Goal: Information Seeking & Learning: Learn about a topic

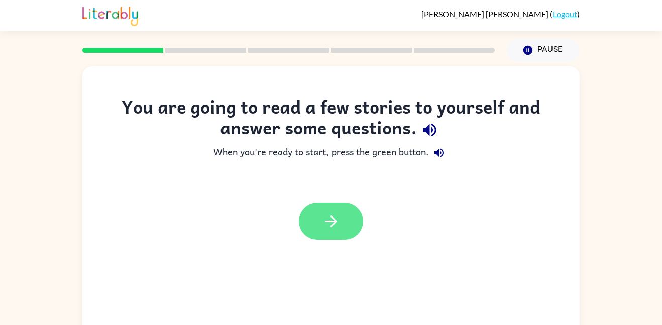
click at [320, 214] on button "button" at bounding box center [331, 221] width 64 height 37
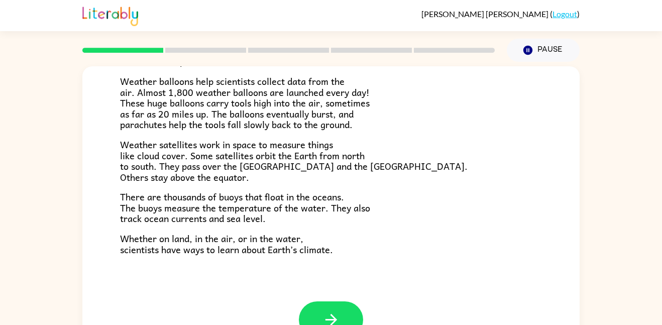
scroll to position [28, 0]
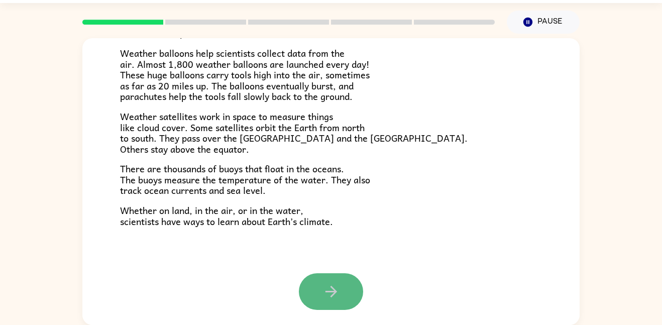
click at [332, 286] on icon "button" at bounding box center [331, 292] width 18 height 18
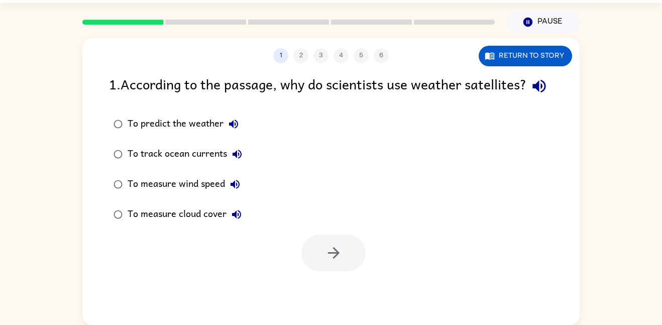
click at [158, 134] on div "To predict the weather" at bounding box center [185, 124] width 116 height 20
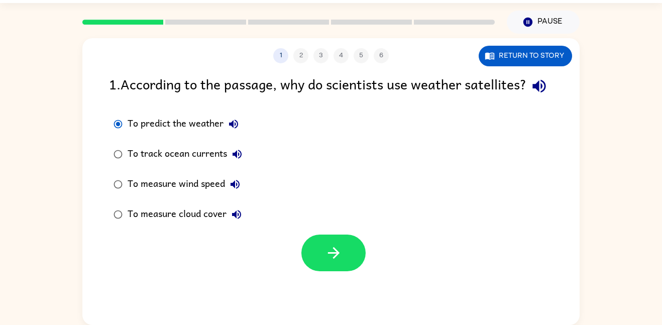
click at [234, 128] on icon "button" at bounding box center [233, 123] width 9 height 9
click at [236, 160] on icon "button" at bounding box center [237, 154] width 12 height 12
click at [234, 194] on button "To measure wind speed" at bounding box center [235, 184] width 20 height 20
click at [233, 190] on icon "button" at bounding box center [235, 184] width 12 height 12
click at [235, 194] on button "To measure wind speed" at bounding box center [235, 184] width 20 height 20
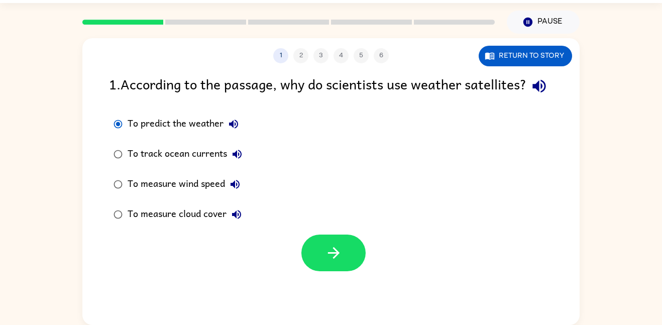
click at [151, 194] on div "To measure wind speed" at bounding box center [185, 184] width 117 height 20
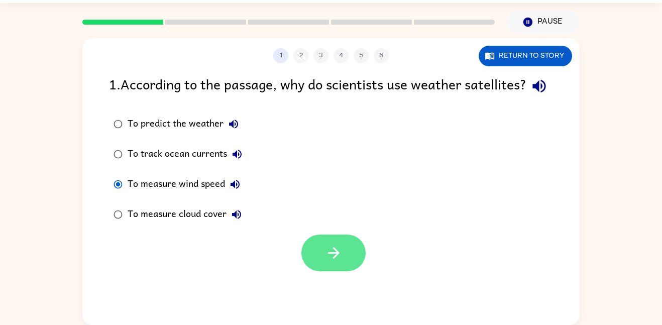
click at [333, 259] on icon "button" at bounding box center [333, 253] width 12 height 12
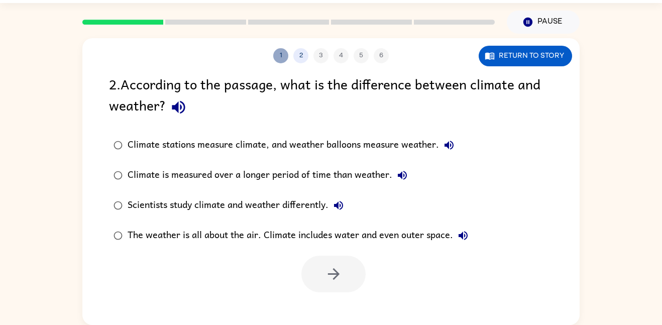
click at [282, 54] on button "1" at bounding box center [280, 55] width 15 height 15
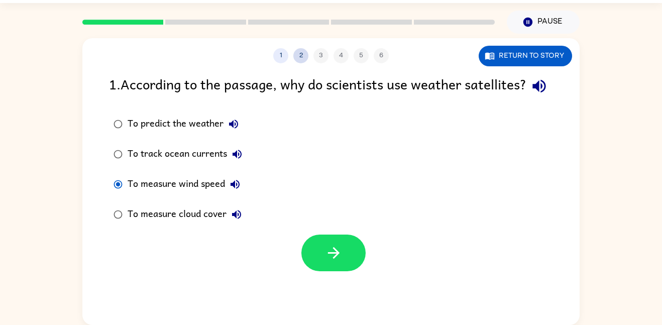
click at [295, 58] on button "2" at bounding box center [300, 55] width 15 height 15
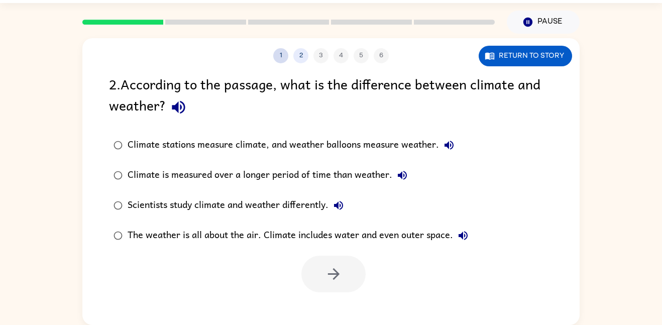
click at [280, 57] on button "1" at bounding box center [280, 55] width 15 height 15
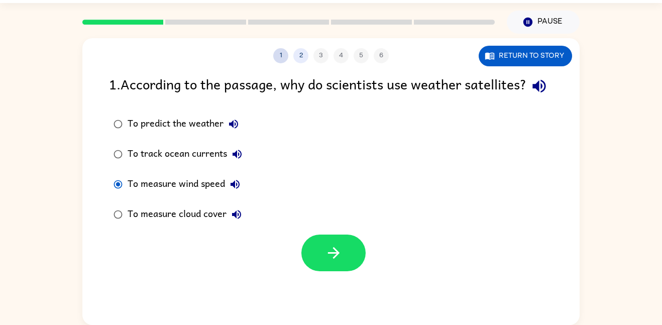
click at [280, 56] on button "1" at bounding box center [280, 55] width 15 height 15
click at [504, 62] on button "Return to story" at bounding box center [524, 56] width 93 height 21
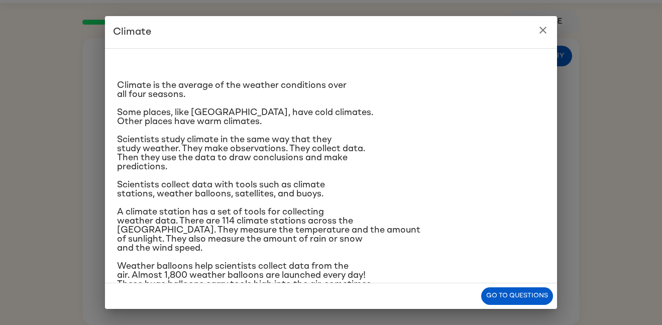
click at [541, 29] on icon "close" at bounding box center [542, 30] width 7 height 7
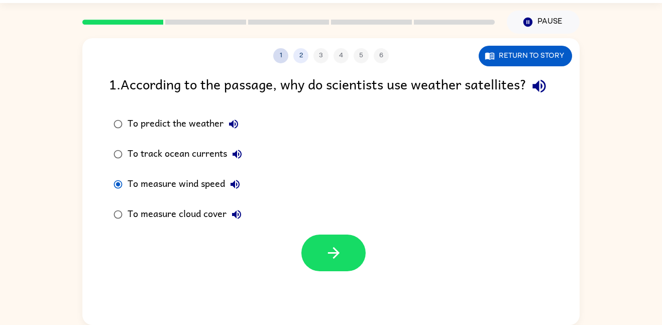
click at [286, 58] on button "1" at bounding box center [280, 55] width 15 height 15
click at [281, 60] on button "1" at bounding box center [280, 55] width 15 height 15
click at [493, 63] on button "Return to story" at bounding box center [524, 56] width 93 height 21
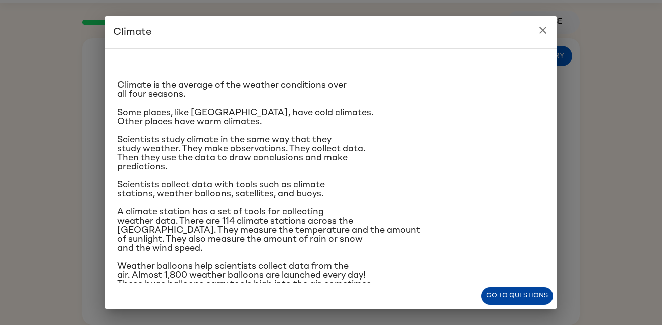
click at [525, 294] on button "Go to questions" at bounding box center [517, 296] width 72 height 18
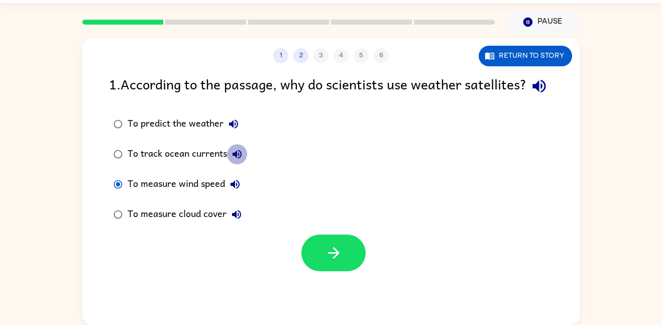
click at [232, 160] on icon "button" at bounding box center [237, 154] width 12 height 12
click at [239, 220] on icon "button" at bounding box center [236, 214] width 12 height 12
click at [200, 164] on div "To track ocean currents" at bounding box center [186, 154] width 119 height 20
click at [238, 160] on icon "button" at bounding box center [237, 154] width 12 height 12
click at [236, 160] on icon "button" at bounding box center [237, 154] width 12 height 12
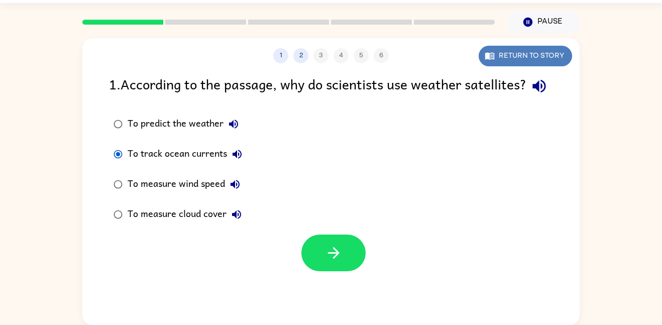
click at [492, 58] on icon "button" at bounding box center [489, 56] width 10 height 10
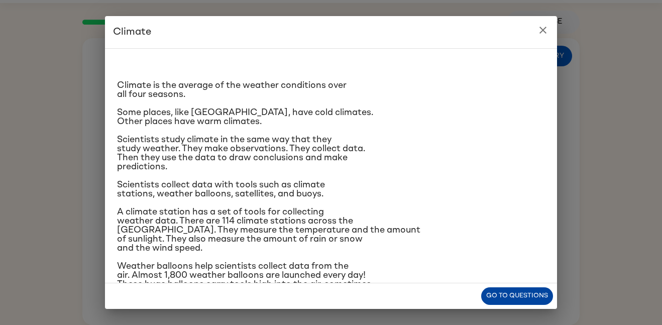
click at [507, 301] on button "Go to questions" at bounding box center [517, 296] width 72 height 18
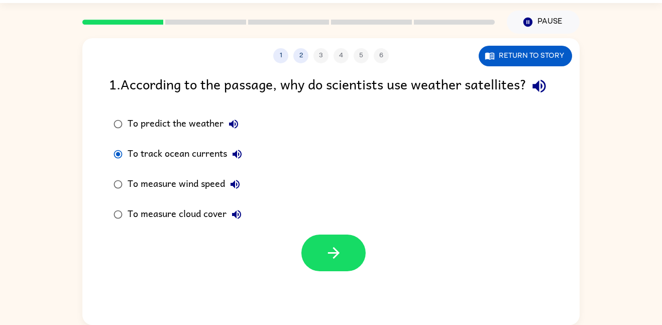
click at [234, 190] on icon "button" at bounding box center [235, 184] width 12 height 12
click at [240, 219] on icon "button" at bounding box center [236, 214] width 9 height 9
click at [232, 128] on icon "button" at bounding box center [233, 123] width 9 height 9
click at [237, 164] on button "To track ocean currents" at bounding box center [237, 154] width 20 height 20
click at [244, 164] on button "To track ocean currents" at bounding box center [237, 154] width 20 height 20
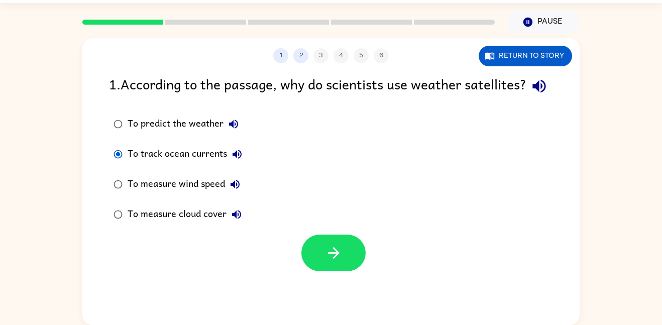
click at [239, 159] on icon "button" at bounding box center [236, 154] width 9 height 9
click at [227, 144] on button "To track ocean currents" at bounding box center [237, 154] width 20 height 20
click at [239, 159] on icon "button" at bounding box center [236, 154] width 9 height 9
click at [241, 160] on icon "button" at bounding box center [237, 154] width 12 height 12
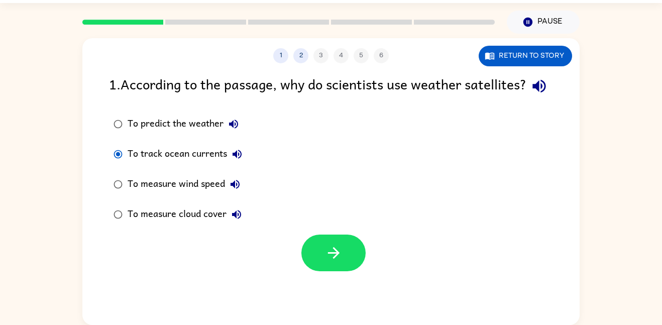
click at [241, 160] on icon "button" at bounding box center [237, 154] width 12 height 12
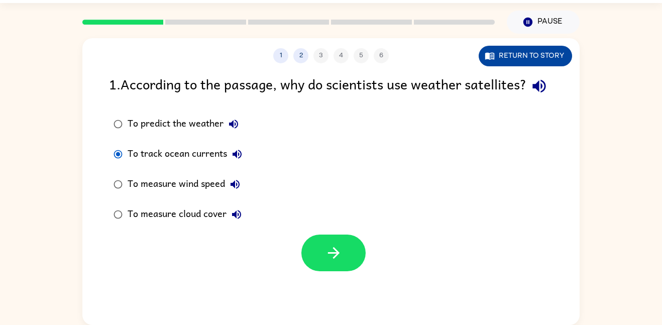
click at [523, 57] on button "Return to story" at bounding box center [524, 56] width 93 height 21
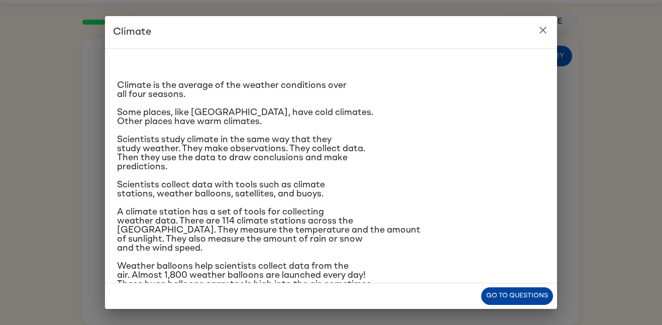
click at [501, 293] on button "Go to questions" at bounding box center [517, 296] width 72 height 18
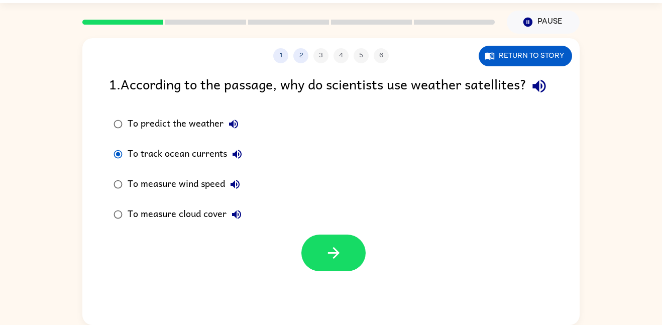
click at [208, 194] on div "To measure wind speed" at bounding box center [185, 184] width 117 height 20
click at [213, 194] on div "To measure wind speed" at bounding box center [185, 184] width 117 height 20
click at [337, 261] on button "button" at bounding box center [333, 252] width 64 height 37
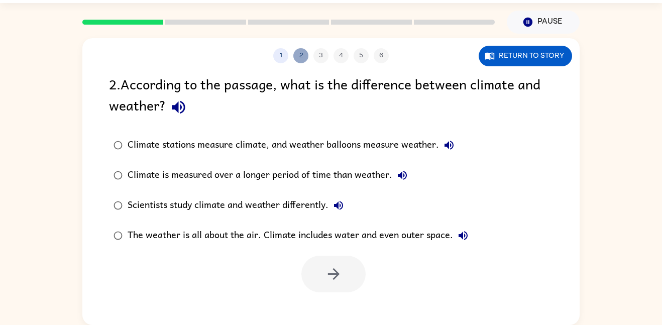
click at [301, 53] on button "2" at bounding box center [300, 55] width 15 height 15
click at [498, 52] on button "Return to story" at bounding box center [524, 56] width 93 height 21
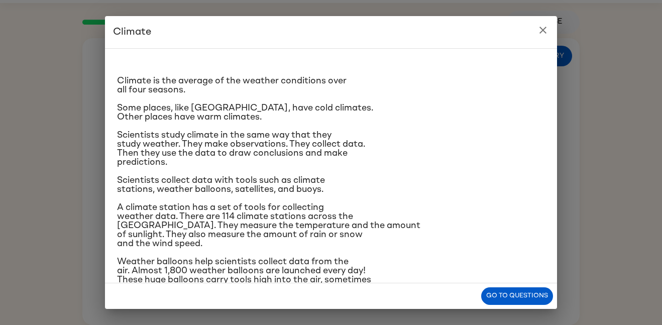
scroll to position [1, 0]
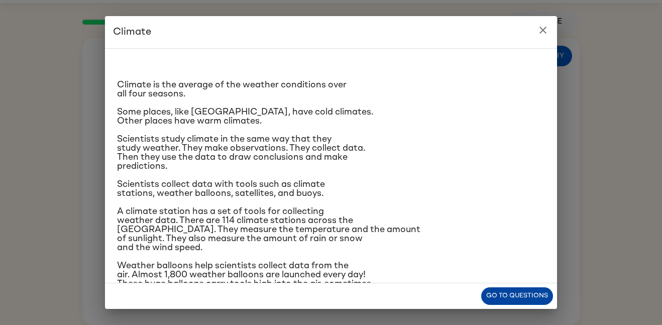
click at [543, 297] on button "Go to questions" at bounding box center [517, 296] width 72 height 18
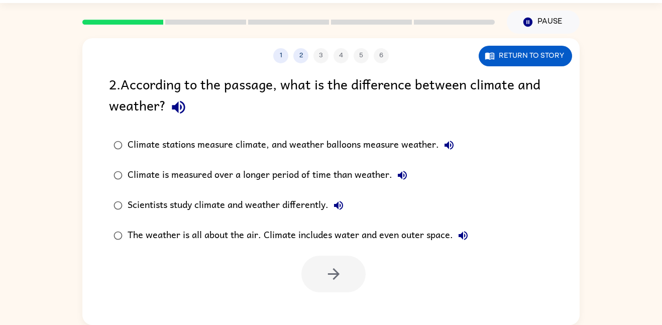
click at [326, 56] on div "1 2 3 4 5 6" at bounding box center [330, 55] width 497 height 15
click at [324, 54] on div "1 2 3 4 5 6" at bounding box center [330, 55] width 497 height 15
click at [350, 60] on div "1 2 3 4 5 6" at bounding box center [330, 55] width 497 height 15
click at [344, 58] on div "1 2 3 4 5 6" at bounding box center [330, 55] width 497 height 15
click at [450, 144] on icon "button" at bounding box center [448, 145] width 9 height 9
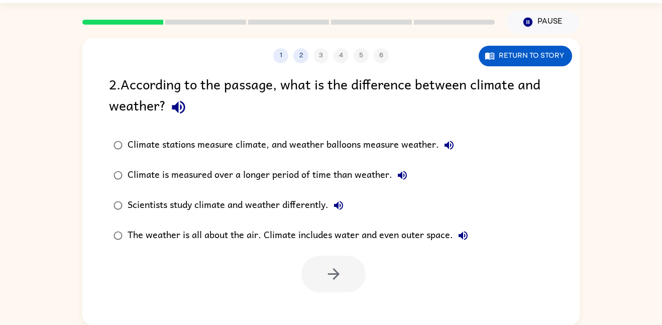
click at [475, 142] on label "Climate stations measure climate, and weather balloons measure weather." at bounding box center [290, 145] width 374 height 30
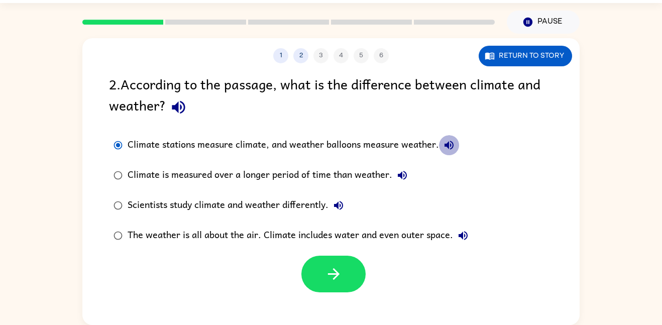
click at [453, 142] on icon "button" at bounding box center [449, 145] width 12 height 12
click at [503, 67] on div "1 2 3 4 5 6 Return to story 2 . According to the passage, what is the differenc…" at bounding box center [330, 181] width 497 height 287
click at [499, 59] on button "Return to story" at bounding box center [524, 56] width 93 height 21
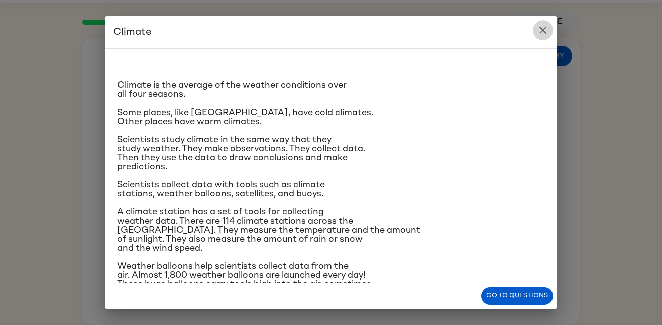
click at [543, 25] on icon "close" at bounding box center [543, 30] width 12 height 12
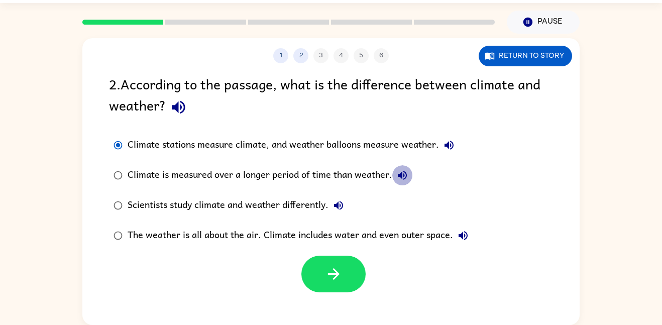
click at [400, 175] on icon "button" at bounding box center [402, 175] width 9 height 9
click at [346, 201] on button "Scientists study climate and weather differently." at bounding box center [338, 205] width 20 height 20
click at [467, 232] on icon "button" at bounding box center [463, 235] width 12 height 12
click at [299, 206] on div "Scientists study climate and weather differently." at bounding box center [237, 205] width 221 height 20
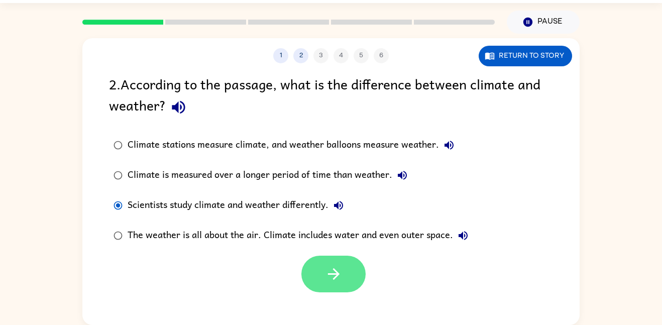
click at [332, 267] on icon "button" at bounding box center [334, 274] width 18 height 18
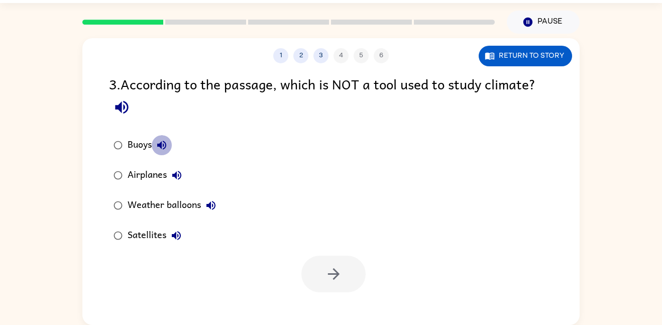
click at [164, 147] on icon "button" at bounding box center [162, 145] width 12 height 12
click at [167, 142] on icon "button" at bounding box center [162, 145] width 12 height 12
click at [165, 145] on icon "button" at bounding box center [162, 145] width 12 height 12
click at [180, 171] on icon "button" at bounding box center [177, 175] width 12 height 12
click at [220, 207] on button "Weather balloons" at bounding box center [211, 205] width 20 height 20
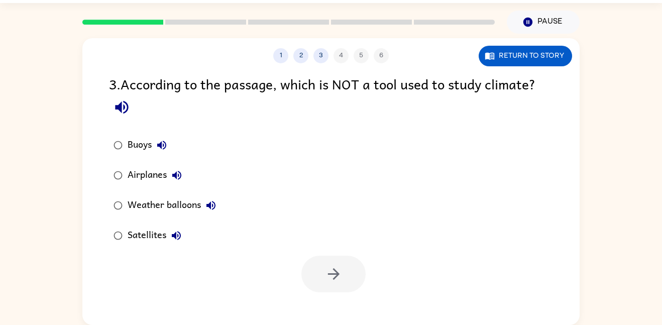
click at [181, 233] on icon "button" at bounding box center [176, 235] width 12 height 12
click at [163, 145] on icon "button" at bounding box center [161, 145] width 9 height 9
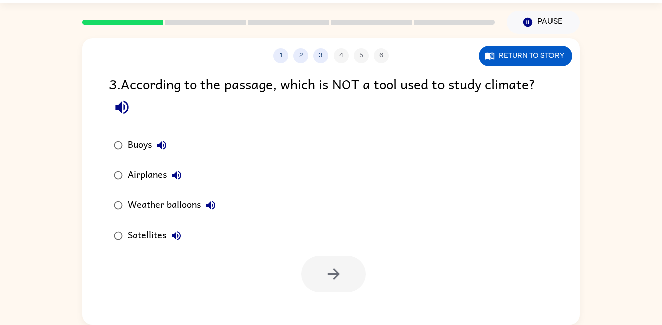
click at [163, 145] on icon "button" at bounding box center [161, 145] width 9 height 9
click at [163, 144] on icon "button" at bounding box center [161, 145] width 9 height 9
click at [164, 144] on icon "button" at bounding box center [161, 145] width 9 height 9
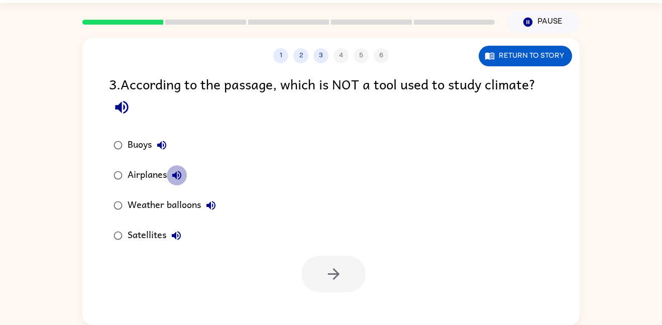
click at [176, 170] on icon "button" at bounding box center [177, 175] width 12 height 12
click at [152, 177] on div "Airplanes" at bounding box center [156, 175] width 59 height 20
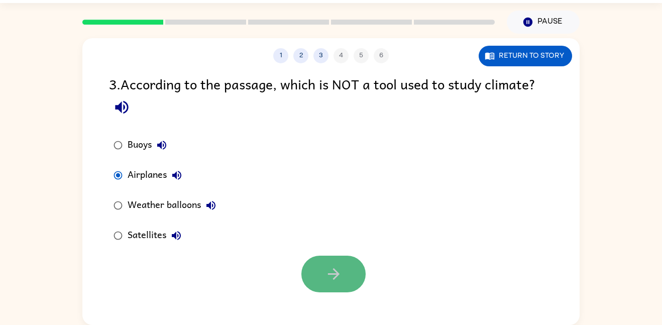
click at [331, 263] on button "button" at bounding box center [333, 273] width 64 height 37
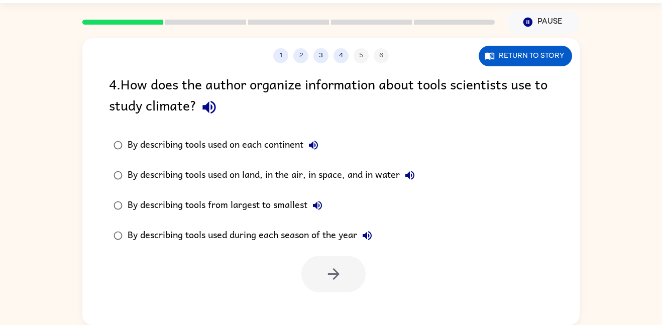
click at [207, 108] on icon "button" at bounding box center [208, 107] width 13 height 13
click at [416, 173] on icon "button" at bounding box center [410, 175] width 12 height 12
click at [212, 107] on icon "button" at bounding box center [209, 107] width 18 height 18
click at [211, 109] on icon "button" at bounding box center [208, 107] width 13 height 13
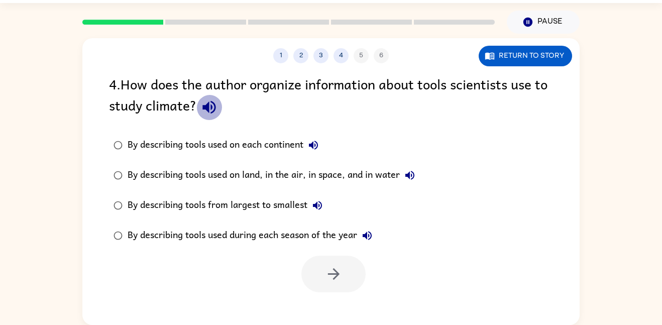
click at [211, 109] on icon "button" at bounding box center [208, 107] width 13 height 13
click at [316, 141] on icon "button" at bounding box center [313, 145] width 12 height 12
click at [423, 176] on label "By describing tools used on land, in the air, in space, and in water" at bounding box center [263, 175] width 321 height 30
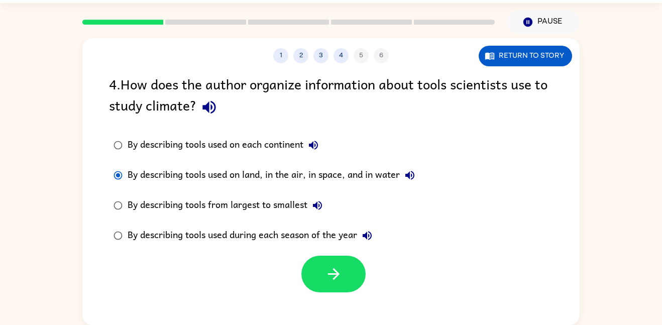
click at [416, 170] on icon "button" at bounding box center [410, 175] width 12 height 12
click at [319, 208] on icon "button" at bounding box center [317, 205] width 12 height 12
click at [373, 235] on icon "button" at bounding box center [367, 235] width 12 height 12
click at [213, 150] on div "By describing tools used on each continent" at bounding box center [225, 145] width 196 height 20
click at [498, 59] on button "Return to story" at bounding box center [524, 56] width 93 height 21
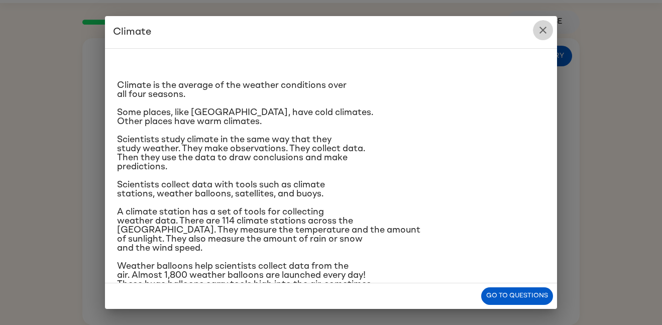
click at [541, 23] on button "close" at bounding box center [543, 30] width 20 height 20
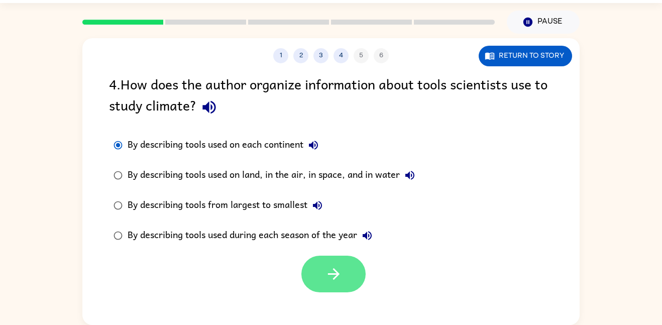
click at [325, 279] on icon "button" at bounding box center [334, 274] width 18 height 18
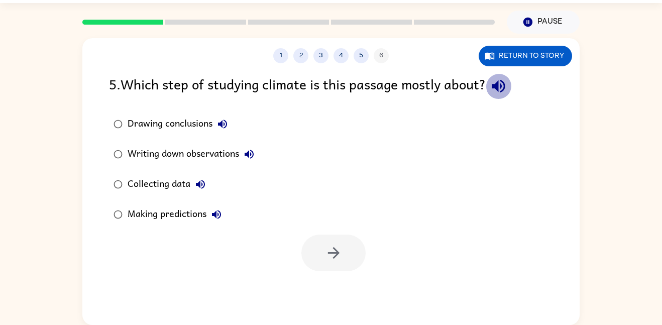
click at [504, 86] on icon "button" at bounding box center [497, 86] width 13 height 13
click at [222, 123] on icon "button" at bounding box center [222, 123] width 9 height 9
click at [251, 149] on icon "button" at bounding box center [249, 154] width 12 height 12
click at [208, 181] on button "Collecting data" at bounding box center [200, 184] width 20 height 20
click at [219, 215] on icon "button" at bounding box center [216, 214] width 12 height 12
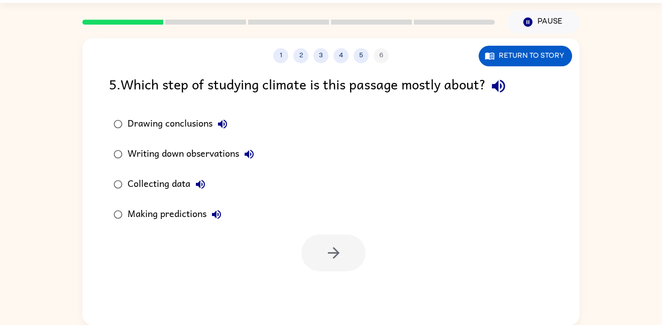
click at [173, 180] on div "Collecting data" at bounding box center [168, 184] width 83 height 20
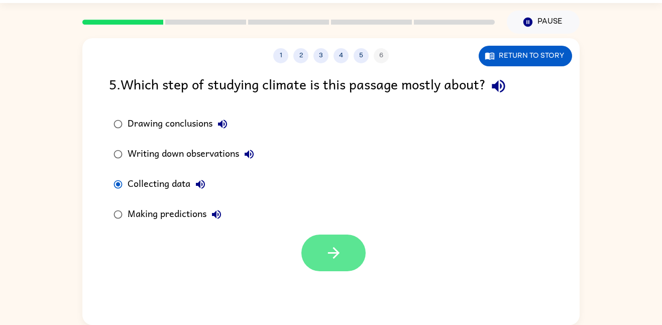
click at [341, 259] on icon "button" at bounding box center [334, 253] width 18 height 18
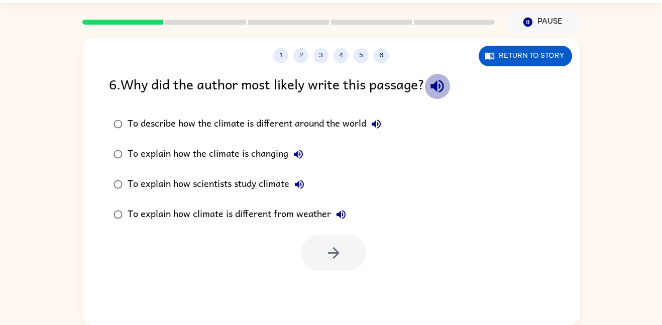
click at [442, 81] on icon "button" at bounding box center [437, 86] width 18 height 18
click at [382, 130] on icon "button" at bounding box center [376, 124] width 12 height 12
click at [297, 159] on icon "button" at bounding box center [298, 154] width 12 height 12
click at [304, 178] on icon "button" at bounding box center [299, 184] width 12 height 12
click at [281, 186] on div "To explain how scientists study climate" at bounding box center [218, 184] width 182 height 20
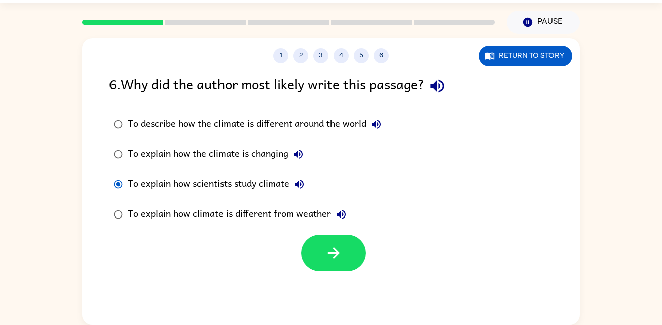
click at [338, 216] on icon "button" at bounding box center [340, 214] width 9 height 9
click at [501, 62] on button "Return to story" at bounding box center [524, 56] width 93 height 21
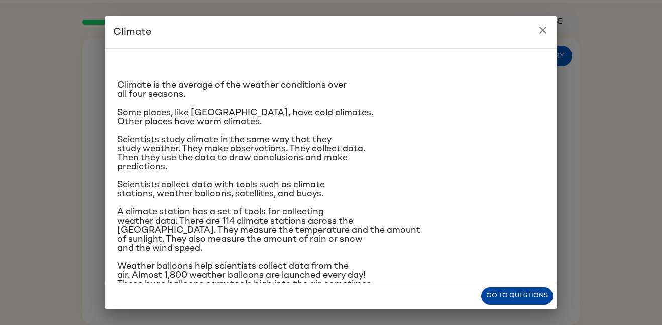
click at [512, 300] on button "Go to questions" at bounding box center [517, 296] width 72 height 18
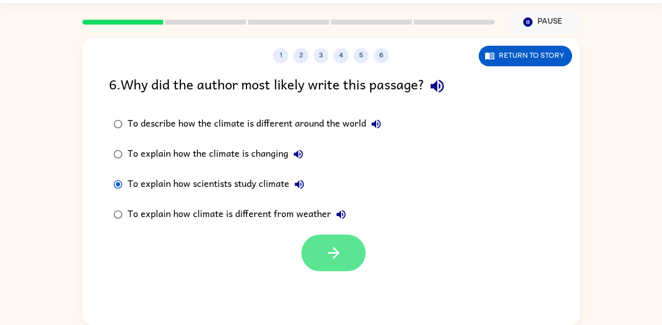
click at [339, 246] on icon "button" at bounding box center [334, 253] width 18 height 18
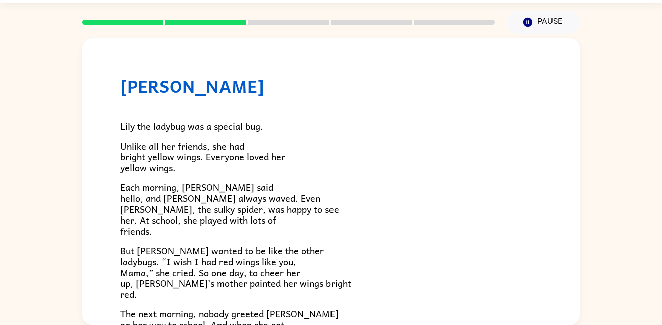
click at [339, 246] on p "But [PERSON_NAME] wanted to be like the other ladybugs. “I wish I had red wings…" at bounding box center [331, 272] width 422 height 54
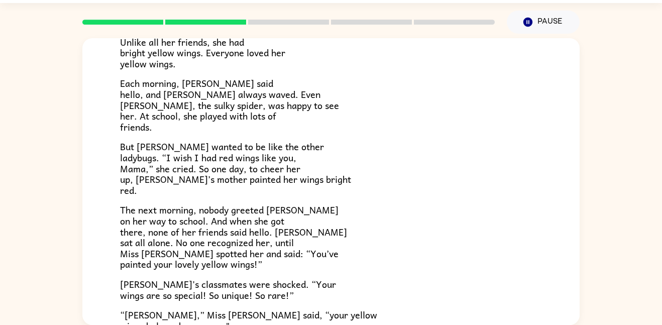
scroll to position [105, 0]
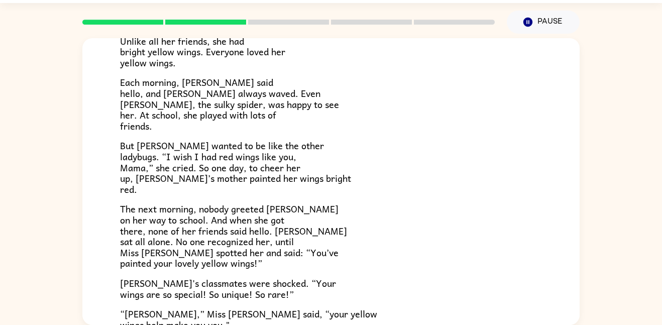
click at [242, 207] on span "The next morning, nobody greeted [PERSON_NAME] on her way to school. And when s…" at bounding box center [233, 235] width 227 height 69
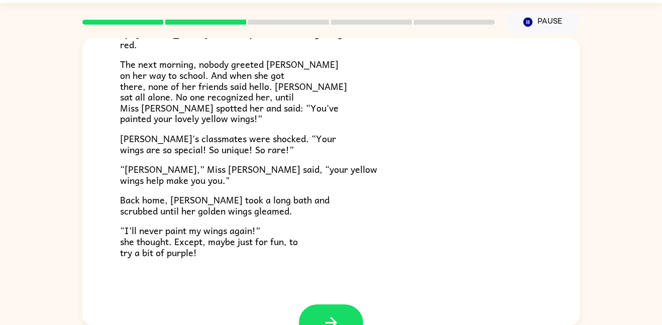
scroll to position [253, 0]
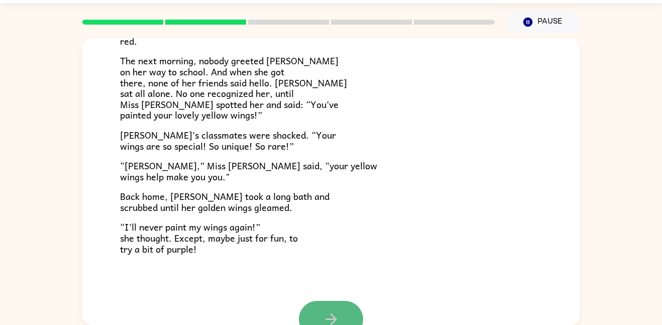
click at [321, 320] on button "button" at bounding box center [331, 319] width 64 height 37
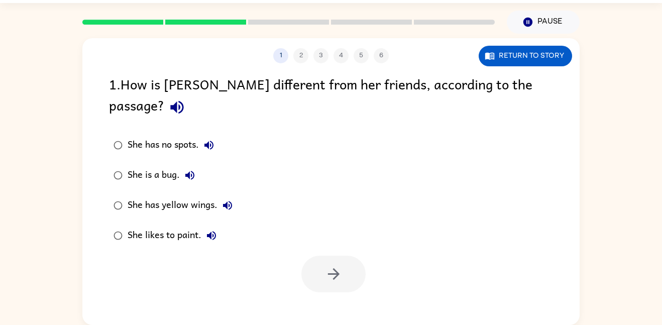
scroll to position [0, 0]
click at [215, 139] on icon "button" at bounding box center [209, 145] width 12 height 12
click at [188, 171] on icon "button" at bounding box center [189, 175] width 9 height 9
click at [231, 201] on icon "button" at bounding box center [227, 205] width 9 height 9
click at [205, 195] on div "She has yellow wings." at bounding box center [182, 205] width 110 height 20
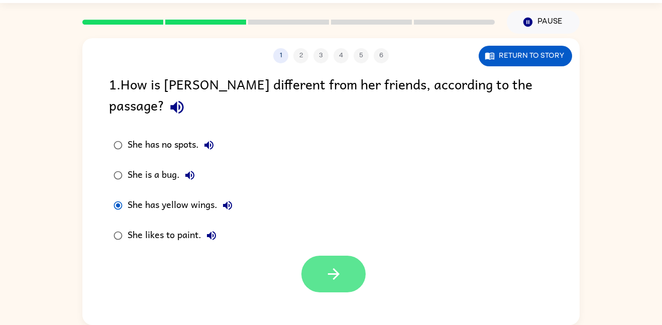
click at [362, 255] on button "button" at bounding box center [333, 273] width 64 height 37
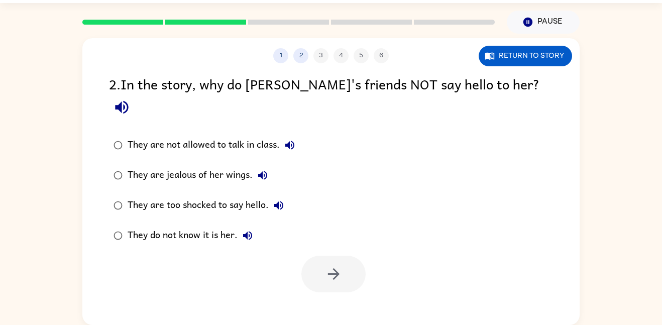
click at [288, 139] on icon "button" at bounding box center [290, 145] width 12 height 12
click at [263, 169] on icon "button" at bounding box center [262, 175] width 12 height 12
click at [278, 199] on icon "button" at bounding box center [279, 205] width 12 height 12
click at [246, 231] on icon "button" at bounding box center [247, 235] width 9 height 9
click at [215, 225] on div "They do not know it is her." at bounding box center [192, 235] width 130 height 20
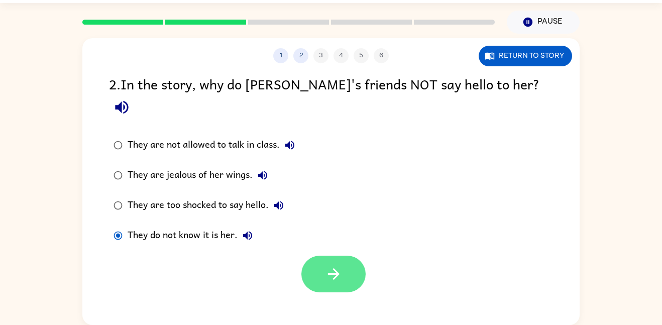
click at [354, 255] on button "button" at bounding box center [333, 273] width 64 height 37
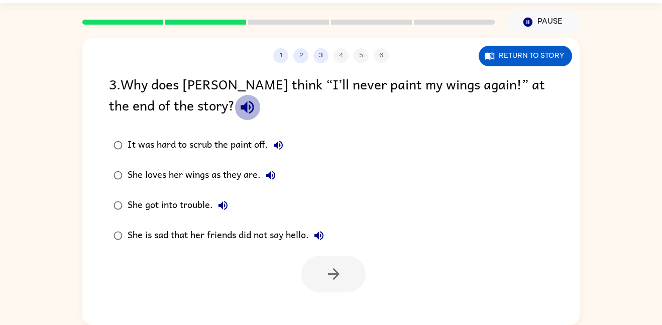
click at [240, 108] on icon "button" at bounding box center [246, 107] width 13 height 13
click at [272, 173] on icon "button" at bounding box center [271, 175] width 12 height 12
click at [222, 202] on icon "button" at bounding box center [222, 205] width 9 height 9
click at [318, 233] on icon "button" at bounding box center [319, 235] width 12 height 12
click at [252, 174] on div "She loves her wings as they are." at bounding box center [203, 175] width 153 height 20
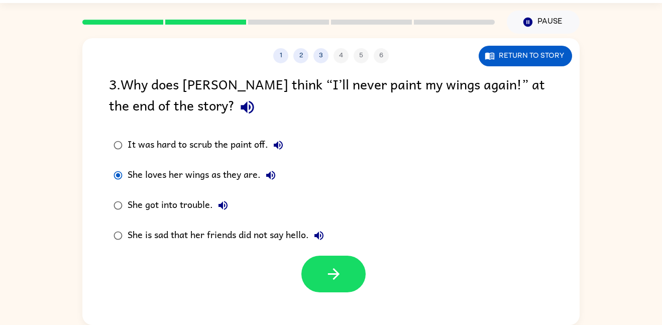
click at [344, 292] on div "1 2 3 4 5 6 Return to story 3 . Why does [PERSON_NAME] think “I’ll never paint …" at bounding box center [330, 181] width 497 height 287
click at [334, 282] on icon "button" at bounding box center [334, 274] width 18 height 18
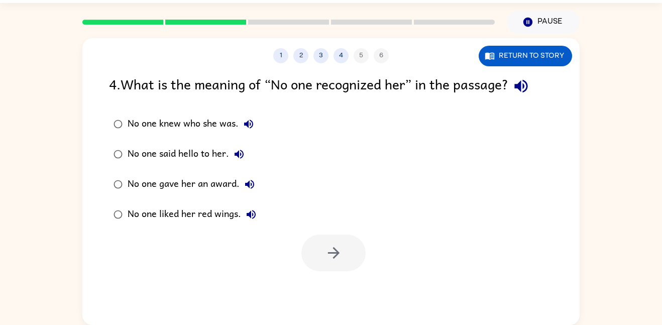
click at [521, 89] on icon "button" at bounding box center [521, 86] width 18 height 18
click at [248, 122] on icon "button" at bounding box center [248, 124] width 12 height 12
click at [233, 152] on icon "button" at bounding box center [239, 154] width 12 height 12
click at [255, 182] on button "No one gave her an award." at bounding box center [249, 184] width 20 height 20
click at [253, 216] on icon "button" at bounding box center [251, 214] width 12 height 12
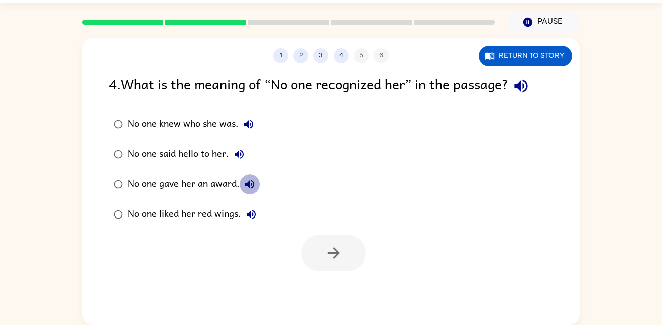
click at [245, 183] on icon "button" at bounding box center [249, 184] width 9 height 9
click at [216, 152] on div "No one said hello to her." at bounding box center [187, 154] width 121 height 20
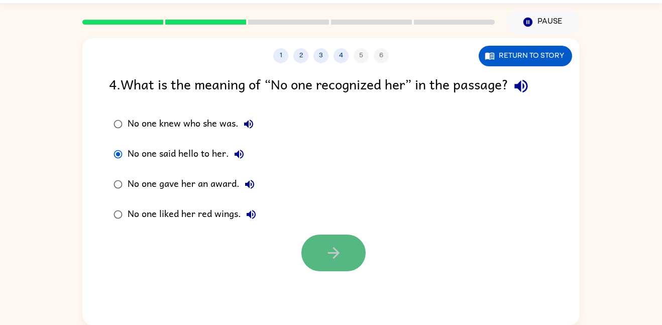
click at [337, 262] on button "button" at bounding box center [333, 252] width 64 height 37
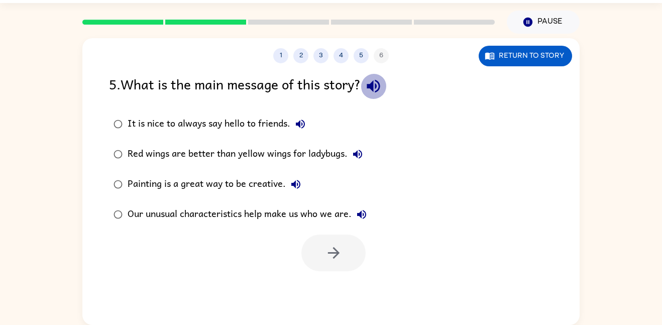
click at [374, 81] on icon "button" at bounding box center [373, 86] width 18 height 18
click at [303, 118] on icon "button" at bounding box center [300, 124] width 12 height 12
click at [358, 153] on icon "button" at bounding box center [357, 154] width 12 height 12
click at [294, 186] on icon "button" at bounding box center [295, 184] width 9 height 9
click at [363, 210] on icon "button" at bounding box center [361, 214] width 12 height 12
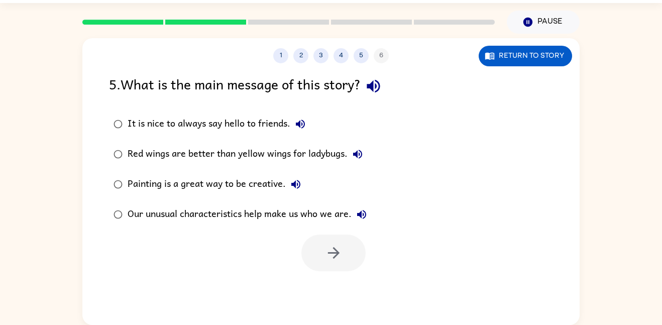
click at [274, 213] on div "Our unusual characteristics help make us who we are." at bounding box center [249, 214] width 244 height 20
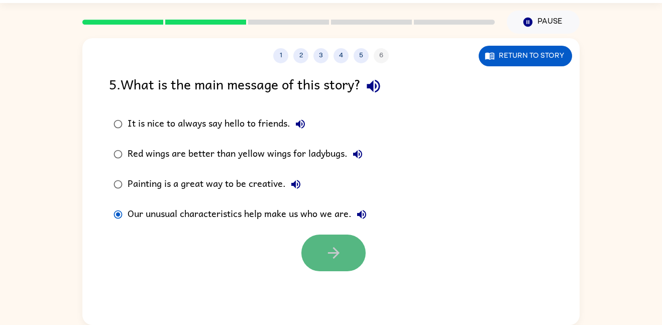
click at [320, 242] on button "button" at bounding box center [333, 252] width 64 height 37
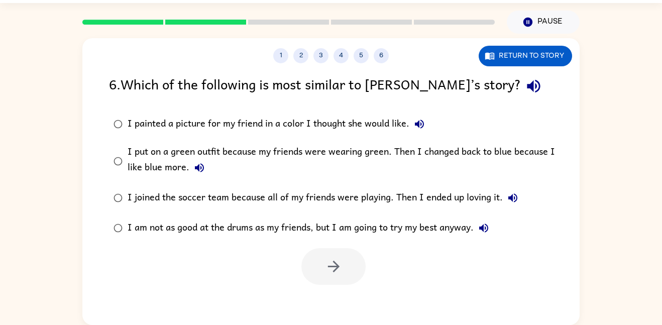
click at [525, 84] on icon "button" at bounding box center [534, 86] width 18 height 18
click at [414, 122] on icon "button" at bounding box center [419, 124] width 12 height 12
click at [199, 167] on icon "button" at bounding box center [199, 168] width 12 height 12
click at [515, 197] on icon "button" at bounding box center [512, 198] width 12 height 12
click at [482, 229] on icon "button" at bounding box center [483, 228] width 12 height 12
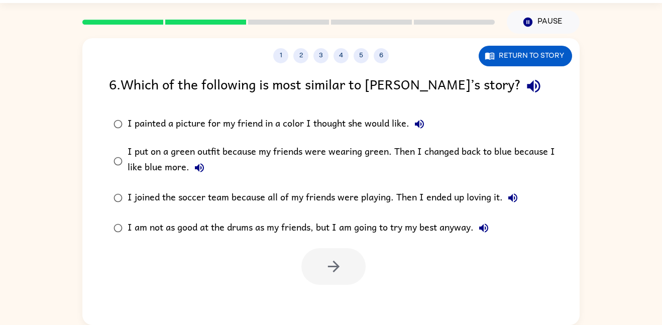
click at [369, 153] on div "I put on a green outfit because my friends were wearing green. Then I changed b…" at bounding box center [346, 161] width 439 height 34
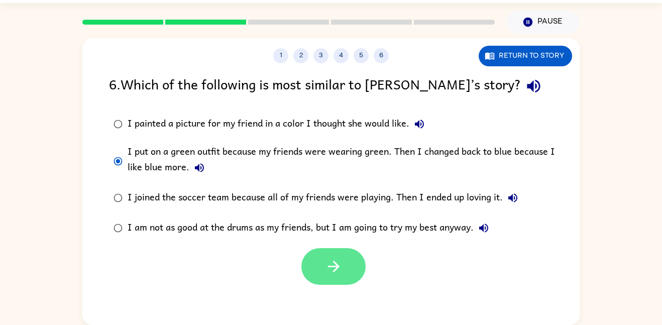
click at [342, 259] on button "button" at bounding box center [333, 266] width 64 height 37
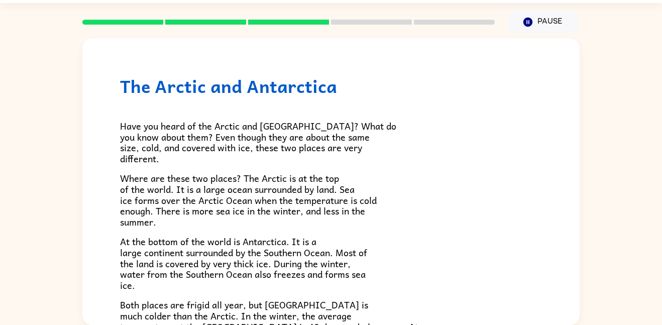
click at [416, 95] on h1 "The Arctic and Antarctica" at bounding box center [331, 86] width 422 height 21
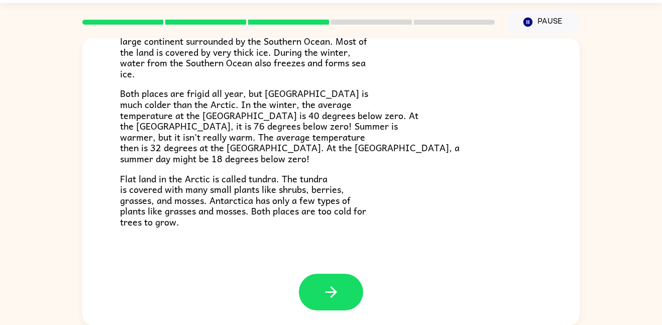
scroll to position [212, 0]
click at [326, 291] on icon "button" at bounding box center [331, 292] width 12 height 12
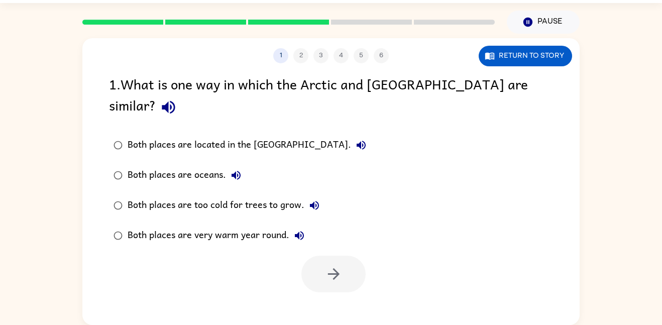
scroll to position [0, 0]
click at [177, 98] on icon "button" at bounding box center [169, 107] width 18 height 18
click at [355, 139] on icon "button" at bounding box center [361, 145] width 12 height 12
click at [236, 169] on icon "button" at bounding box center [236, 175] width 12 height 12
click at [314, 199] on icon "button" at bounding box center [314, 205] width 12 height 12
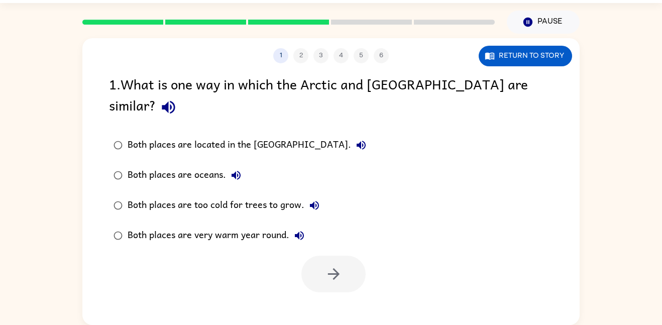
click at [299, 229] on icon "button" at bounding box center [299, 235] width 12 height 12
click at [184, 165] on div "Both places are oceans." at bounding box center [186, 175] width 118 height 20
click at [355, 255] on button "button" at bounding box center [333, 273] width 64 height 37
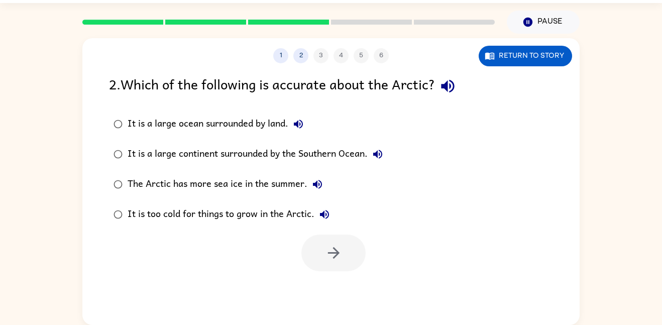
click at [454, 90] on icon "button" at bounding box center [447, 86] width 13 height 13
click at [297, 124] on icon "button" at bounding box center [298, 123] width 9 height 9
click at [379, 155] on icon "button" at bounding box center [377, 154] width 9 height 9
click at [341, 155] on div "It is a large continent surrounded by the Southern Ocean." at bounding box center [257, 154] width 260 height 20
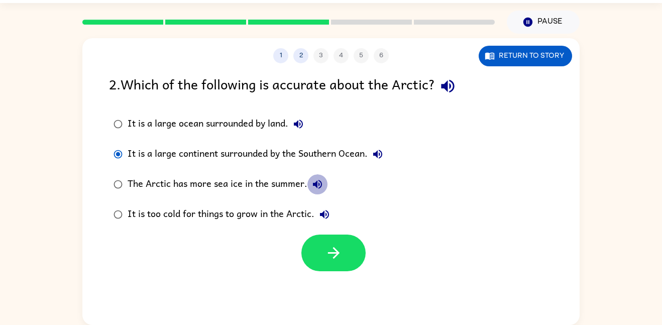
click at [320, 182] on icon "button" at bounding box center [317, 184] width 9 height 9
click at [325, 210] on icon "button" at bounding box center [324, 214] width 9 height 9
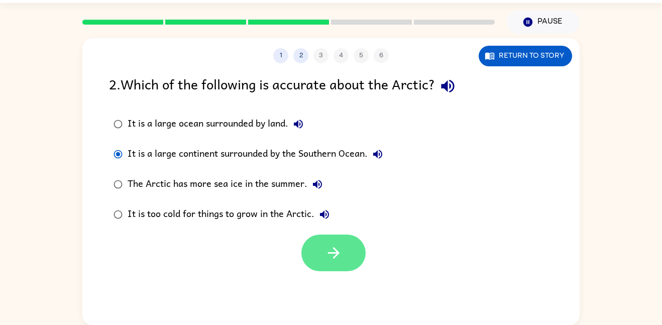
click at [331, 245] on icon "button" at bounding box center [334, 253] width 18 height 18
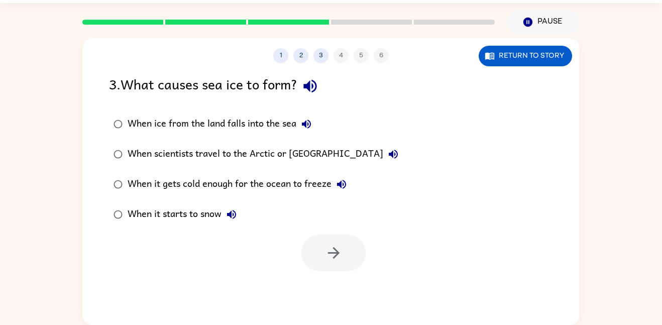
click at [314, 85] on icon "button" at bounding box center [310, 86] width 18 height 18
click at [311, 119] on icon "button" at bounding box center [306, 124] width 12 height 12
click at [387, 152] on icon "button" at bounding box center [393, 154] width 12 height 12
click at [346, 178] on icon "button" at bounding box center [341, 184] width 12 height 12
click at [284, 180] on div "When it gets cold enough for the ocean to freeze" at bounding box center [239, 184] width 224 height 20
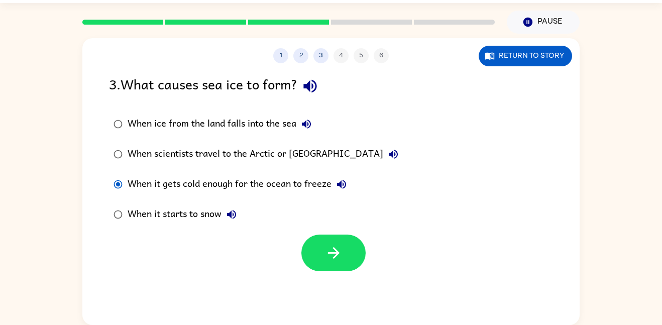
click at [356, 234] on div at bounding box center [333, 252] width 64 height 37
click at [355, 250] on button "button" at bounding box center [333, 252] width 64 height 37
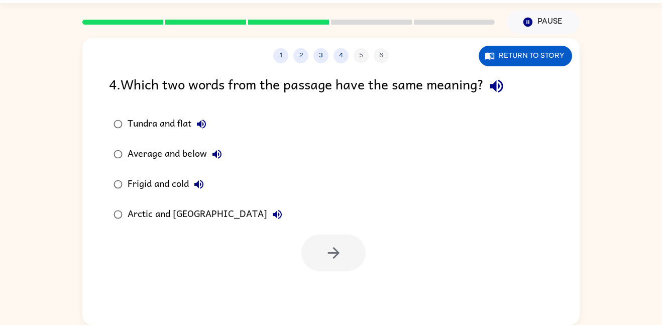
click at [499, 81] on icon "button" at bounding box center [495, 86] width 13 height 13
click at [201, 125] on icon "button" at bounding box center [201, 123] width 9 height 9
click at [218, 150] on icon "button" at bounding box center [216, 154] width 9 height 9
click at [197, 183] on icon "button" at bounding box center [198, 184] width 9 height 9
click at [271, 212] on icon "button" at bounding box center [277, 214] width 12 height 12
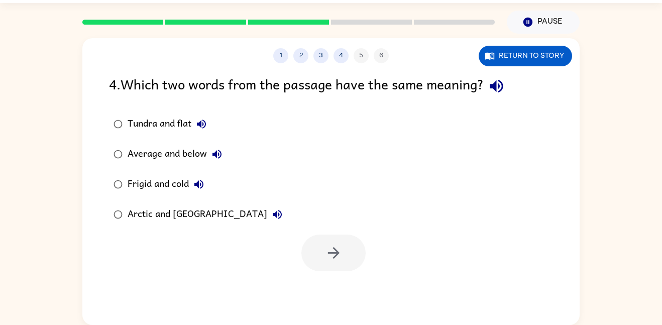
click at [166, 183] on div "Frigid and cold" at bounding box center [167, 184] width 81 height 20
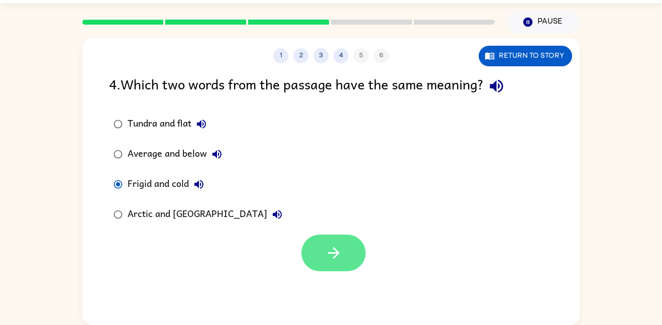
click at [345, 241] on button "button" at bounding box center [333, 252] width 64 height 37
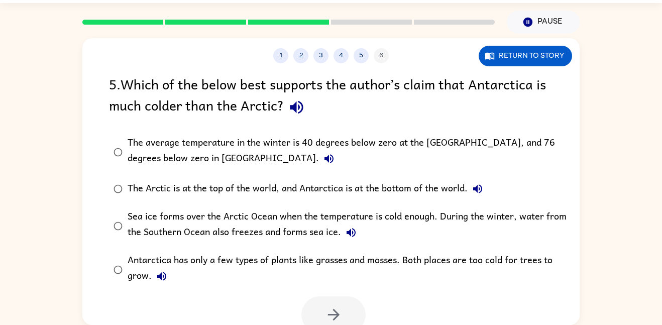
click at [299, 105] on icon "button" at bounding box center [297, 107] width 18 height 18
click at [324, 162] on icon "button" at bounding box center [328, 158] width 9 height 9
click at [474, 184] on icon "button" at bounding box center [477, 189] width 12 height 12
click at [350, 232] on icon "button" at bounding box center [350, 232] width 9 height 9
click at [161, 274] on icon "button" at bounding box center [162, 276] width 12 height 12
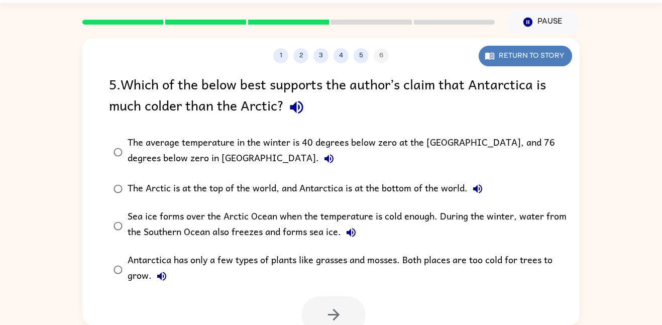
click at [517, 59] on button "Return to story" at bounding box center [524, 56] width 93 height 21
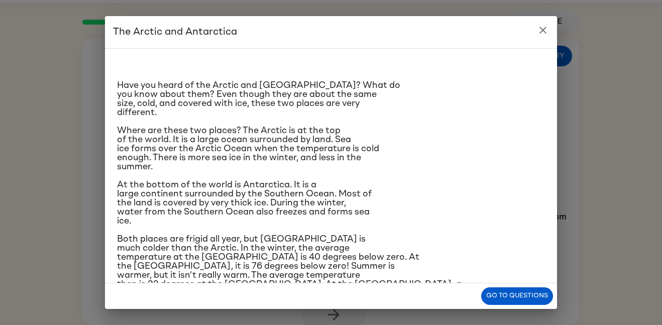
scroll to position [86, 0]
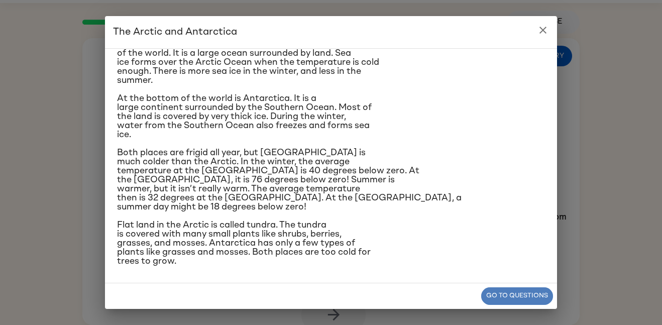
click at [516, 293] on button "Go to questions" at bounding box center [517, 296] width 72 height 18
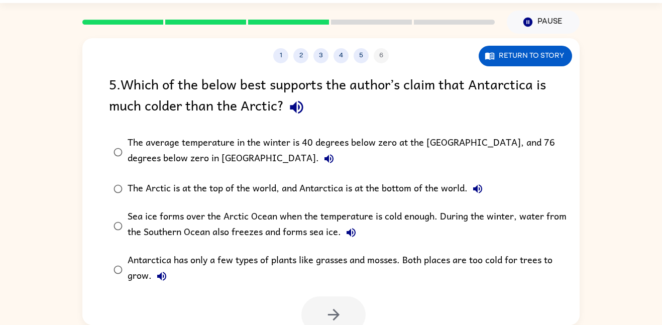
click at [377, 256] on div "Antarctica has only a few types of plants like grasses and mosses. Both places …" at bounding box center [346, 269] width 439 height 34
click at [357, 314] on button "button" at bounding box center [333, 314] width 64 height 37
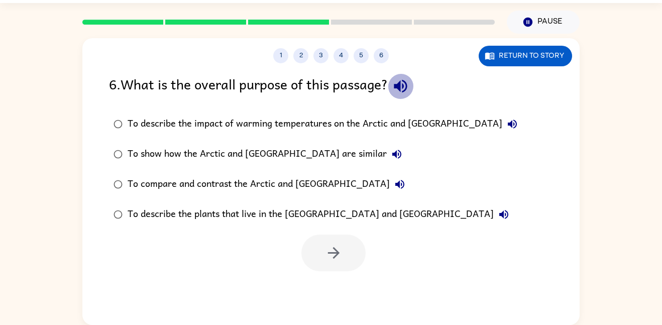
click at [398, 85] on icon "button" at bounding box center [400, 86] width 13 height 13
click at [507, 123] on icon "button" at bounding box center [511, 123] width 9 height 9
click at [392, 153] on icon "button" at bounding box center [396, 154] width 9 height 9
click at [394, 182] on icon "button" at bounding box center [400, 184] width 12 height 12
click at [493, 207] on button "To describe the plants that live in the [GEOGRAPHIC_DATA] and [GEOGRAPHIC_DATA]" at bounding box center [503, 214] width 20 height 20
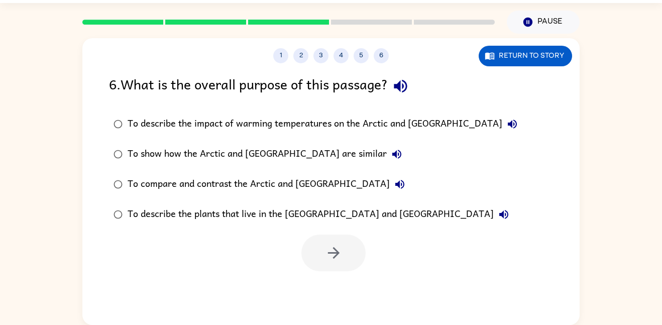
click at [334, 183] on div "To compare and contrast the Arctic and [GEOGRAPHIC_DATA]" at bounding box center [268, 184] width 282 height 20
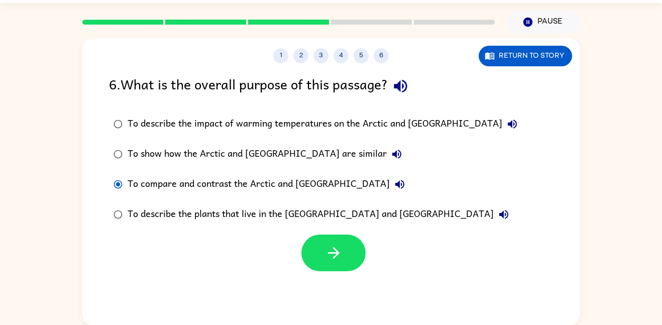
click at [394, 182] on icon "button" at bounding box center [400, 184] width 12 height 12
click at [392, 154] on icon "button" at bounding box center [396, 154] width 9 height 9
click at [391, 154] on icon "button" at bounding box center [397, 154] width 12 height 12
click at [317, 185] on div "To compare and contrast the Arctic and [GEOGRAPHIC_DATA]" at bounding box center [268, 184] width 282 height 20
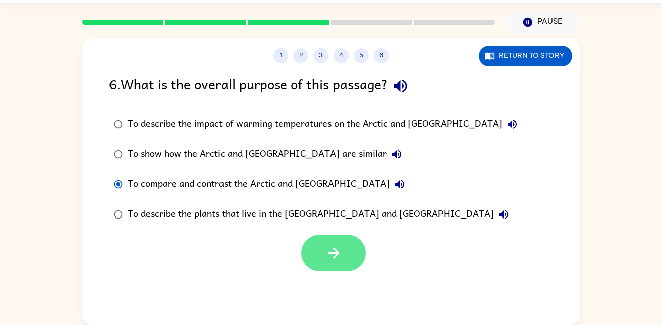
click at [339, 248] on icon "button" at bounding box center [334, 253] width 18 height 18
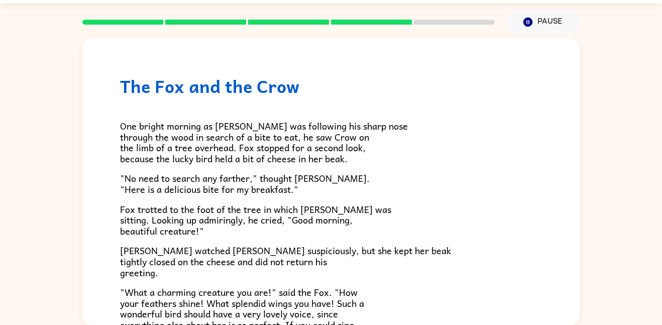
click at [268, 99] on div "One bright morning as [PERSON_NAME] was following his sharp nose through the wo…" at bounding box center [331, 260] width 422 height 328
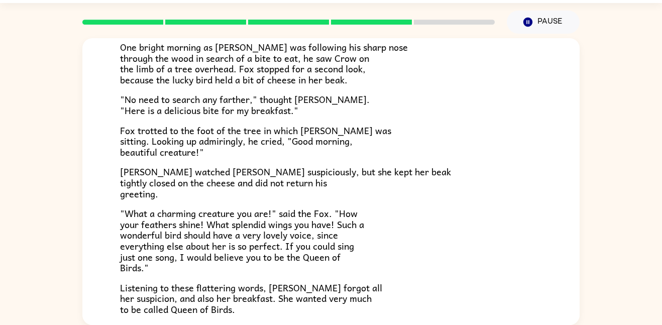
scroll to position [83, 0]
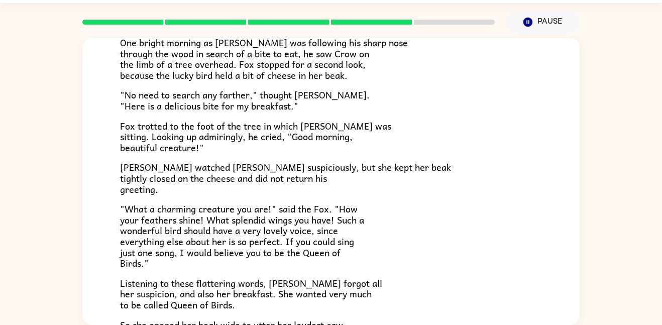
click at [240, 180] on span "[PERSON_NAME] watched [PERSON_NAME] suspiciously, but she kept her beak tightly…" at bounding box center [285, 178] width 331 height 36
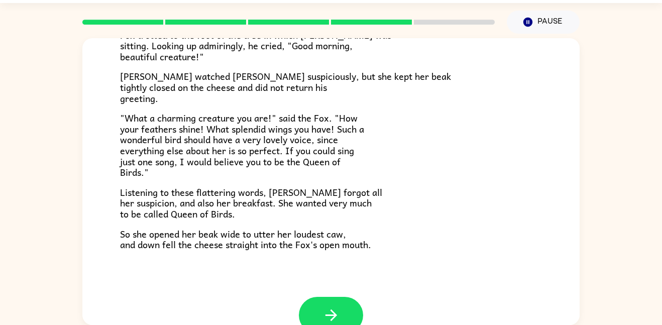
scroll to position [174, 0]
click at [316, 323] on button "button" at bounding box center [331, 315] width 64 height 37
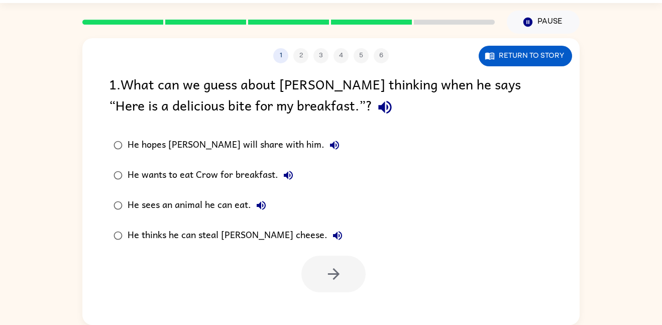
scroll to position [0, 0]
click at [378, 108] on icon "button" at bounding box center [384, 107] width 13 height 13
click at [328, 145] on icon "button" at bounding box center [334, 145] width 12 height 12
click at [376, 98] on icon "button" at bounding box center [385, 107] width 18 height 18
click at [378, 103] on icon "button" at bounding box center [384, 107] width 13 height 13
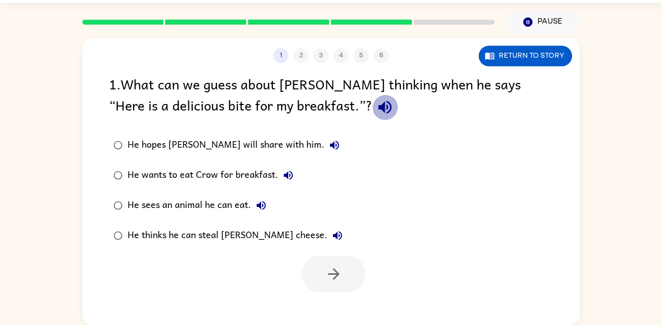
click at [376, 104] on icon "button" at bounding box center [385, 107] width 18 height 18
click at [324, 138] on button "He hopes [PERSON_NAME] will share with him." at bounding box center [334, 145] width 20 height 20
click at [286, 173] on icon "button" at bounding box center [288, 175] width 9 height 9
click at [264, 199] on icon "button" at bounding box center [261, 205] width 12 height 12
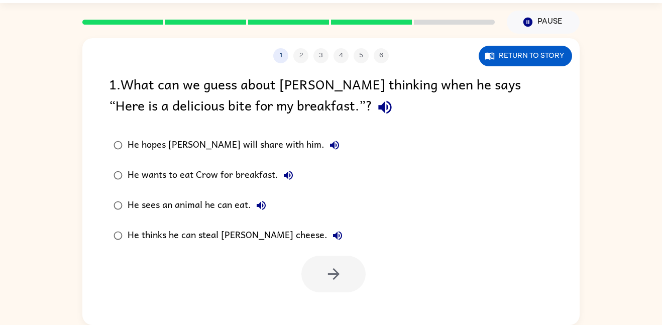
click at [331, 230] on icon "button" at bounding box center [337, 235] width 12 height 12
click at [251, 232] on div "He thinks he can steal [PERSON_NAME] cheese." at bounding box center [237, 235] width 220 height 20
click at [341, 262] on button "button" at bounding box center [333, 273] width 64 height 37
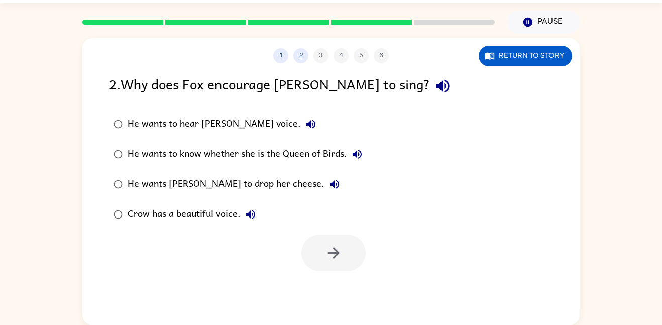
click at [430, 87] on button "button" at bounding box center [443, 86] width 26 height 26
click at [306, 122] on icon "button" at bounding box center [310, 123] width 9 height 9
click at [355, 151] on icon "button" at bounding box center [357, 154] width 12 height 12
click at [328, 182] on icon "button" at bounding box center [334, 184] width 12 height 12
click at [231, 185] on div "He wants [PERSON_NAME] to drop her cheese." at bounding box center [235, 184] width 217 height 20
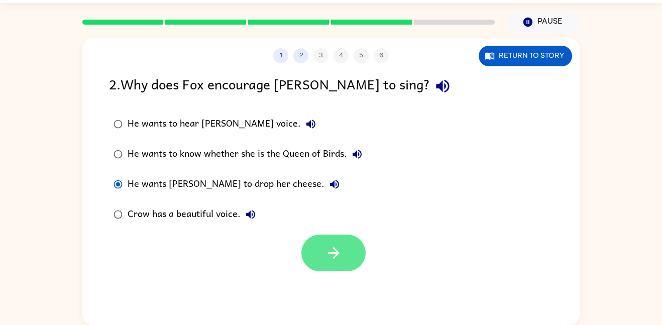
click at [324, 235] on button "button" at bounding box center [333, 252] width 64 height 37
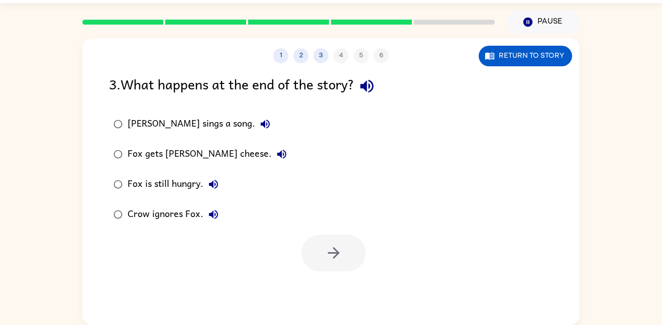
click at [366, 89] on icon "button" at bounding box center [367, 86] width 18 height 18
click at [261, 126] on icon "button" at bounding box center [265, 123] width 9 height 9
click at [277, 153] on icon "button" at bounding box center [281, 154] width 9 height 9
click at [213, 149] on div "Fox gets [PERSON_NAME] cheese." at bounding box center [209, 154] width 164 height 20
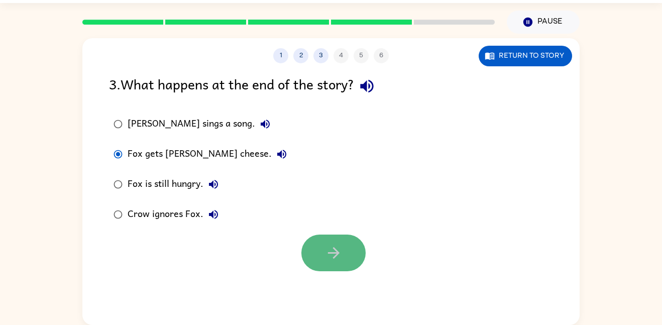
click at [346, 243] on button "button" at bounding box center [333, 252] width 64 height 37
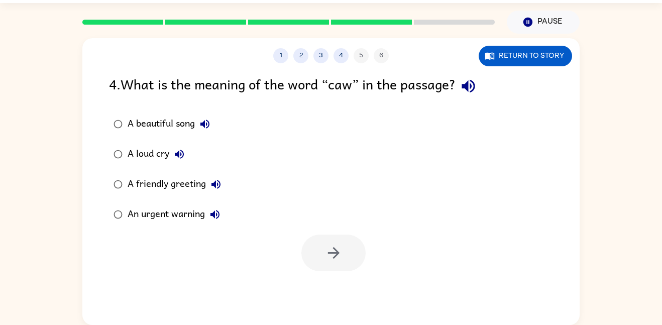
click at [473, 88] on icon "button" at bounding box center [467, 86] width 13 height 13
click at [472, 88] on icon "button" at bounding box center [468, 86] width 18 height 18
click at [468, 86] on icon "button" at bounding box center [467, 86] width 13 height 13
click at [205, 118] on icon "button" at bounding box center [205, 124] width 12 height 12
click at [179, 155] on icon "button" at bounding box center [179, 154] width 9 height 9
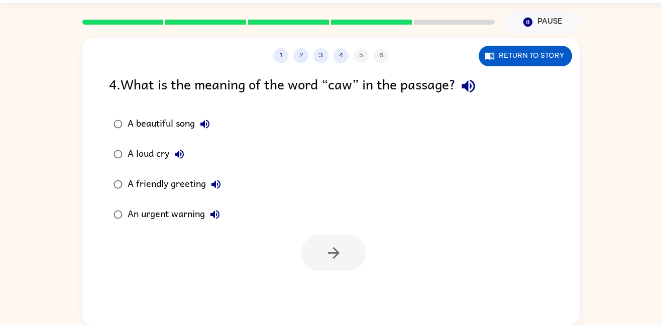
click at [216, 184] on icon "button" at bounding box center [216, 184] width 12 height 12
click at [222, 217] on button "An urgent warning" at bounding box center [215, 214] width 20 height 20
click at [164, 156] on div "A loud cry" at bounding box center [158, 154] width 62 height 20
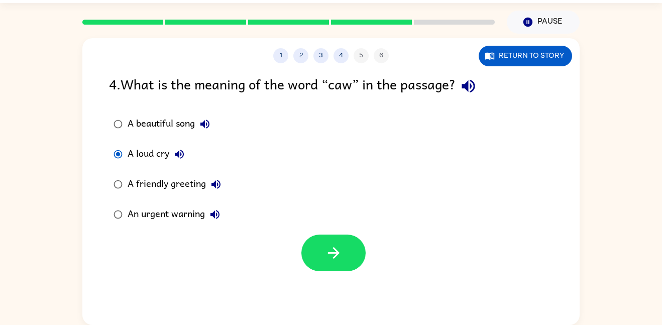
click at [310, 271] on div "1 2 3 4 5 6 Return to story 4 . What is the meaning of the word “caw” in the pa…" at bounding box center [330, 181] width 497 height 287
click at [318, 266] on button "button" at bounding box center [333, 252] width 64 height 37
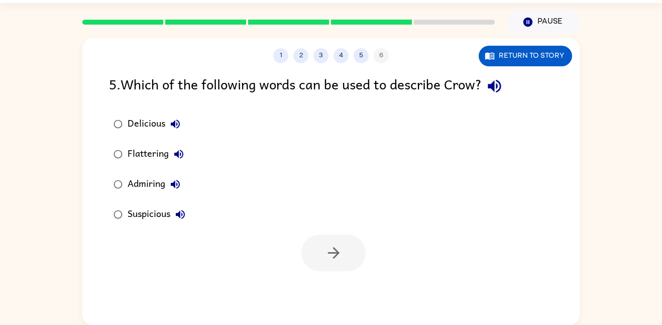
click at [502, 86] on icon "button" at bounding box center [494, 86] width 18 height 18
click at [176, 122] on icon "button" at bounding box center [175, 124] width 12 height 12
click at [177, 156] on icon "button" at bounding box center [178, 154] width 9 height 9
click at [179, 181] on icon "button" at bounding box center [175, 184] width 9 height 9
click at [178, 211] on icon "button" at bounding box center [180, 214] width 12 height 12
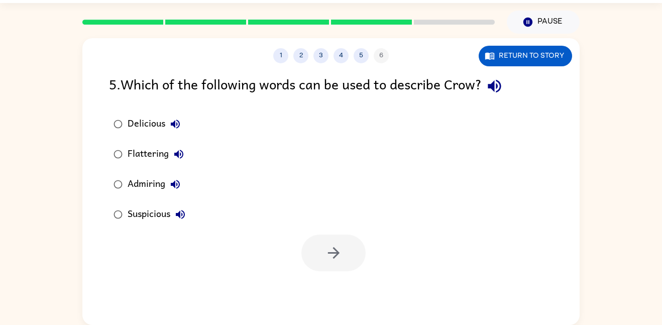
click at [152, 153] on div "Flattering" at bounding box center [157, 154] width 61 height 20
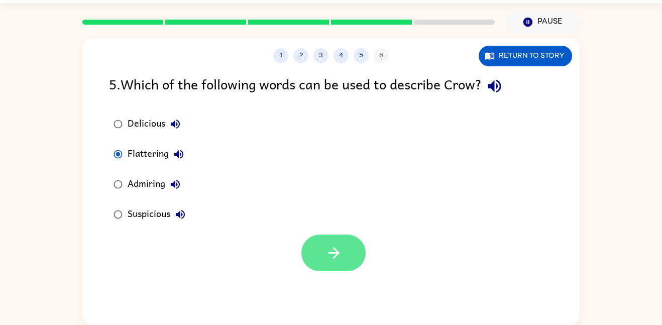
click at [311, 247] on button "button" at bounding box center [333, 252] width 64 height 37
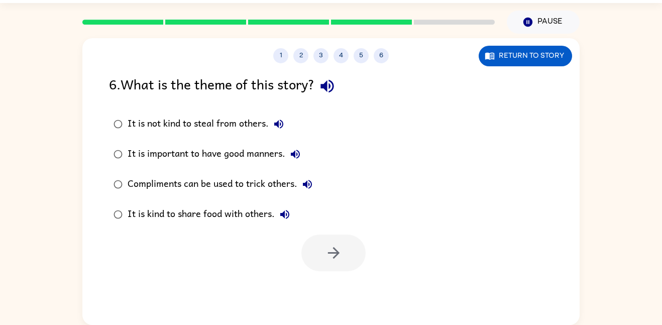
click at [334, 88] on icon "button" at bounding box center [327, 86] width 18 height 18
click at [278, 124] on icon "button" at bounding box center [278, 123] width 9 height 9
click at [297, 154] on icon "button" at bounding box center [295, 154] width 9 height 9
click at [309, 178] on icon "button" at bounding box center [307, 184] width 12 height 12
click at [283, 214] on icon "button" at bounding box center [284, 214] width 9 height 9
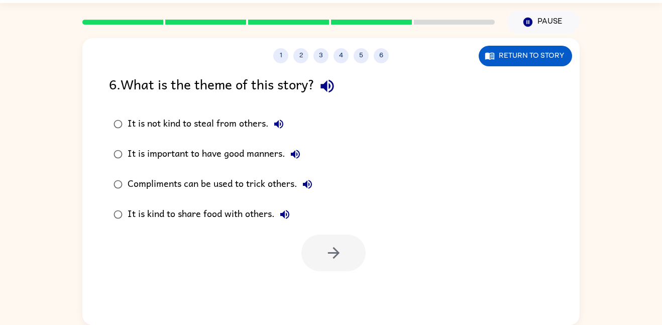
click at [250, 126] on div "It is not kind to steal from others." at bounding box center [207, 124] width 161 height 20
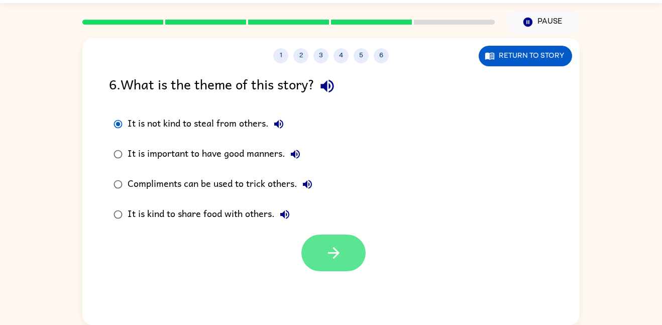
click at [360, 246] on button "button" at bounding box center [333, 252] width 64 height 37
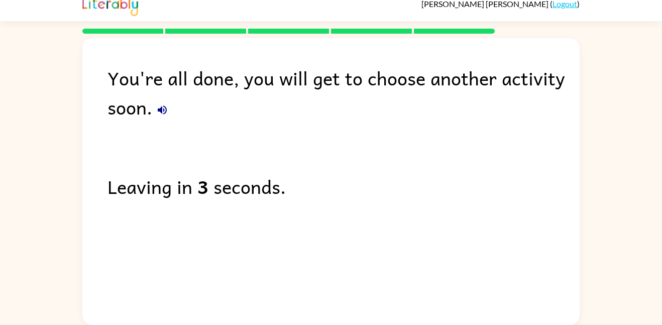
click at [161, 110] on icon "button" at bounding box center [162, 109] width 9 height 9
